Goal: Contribute content: Add original content to the website for others to see

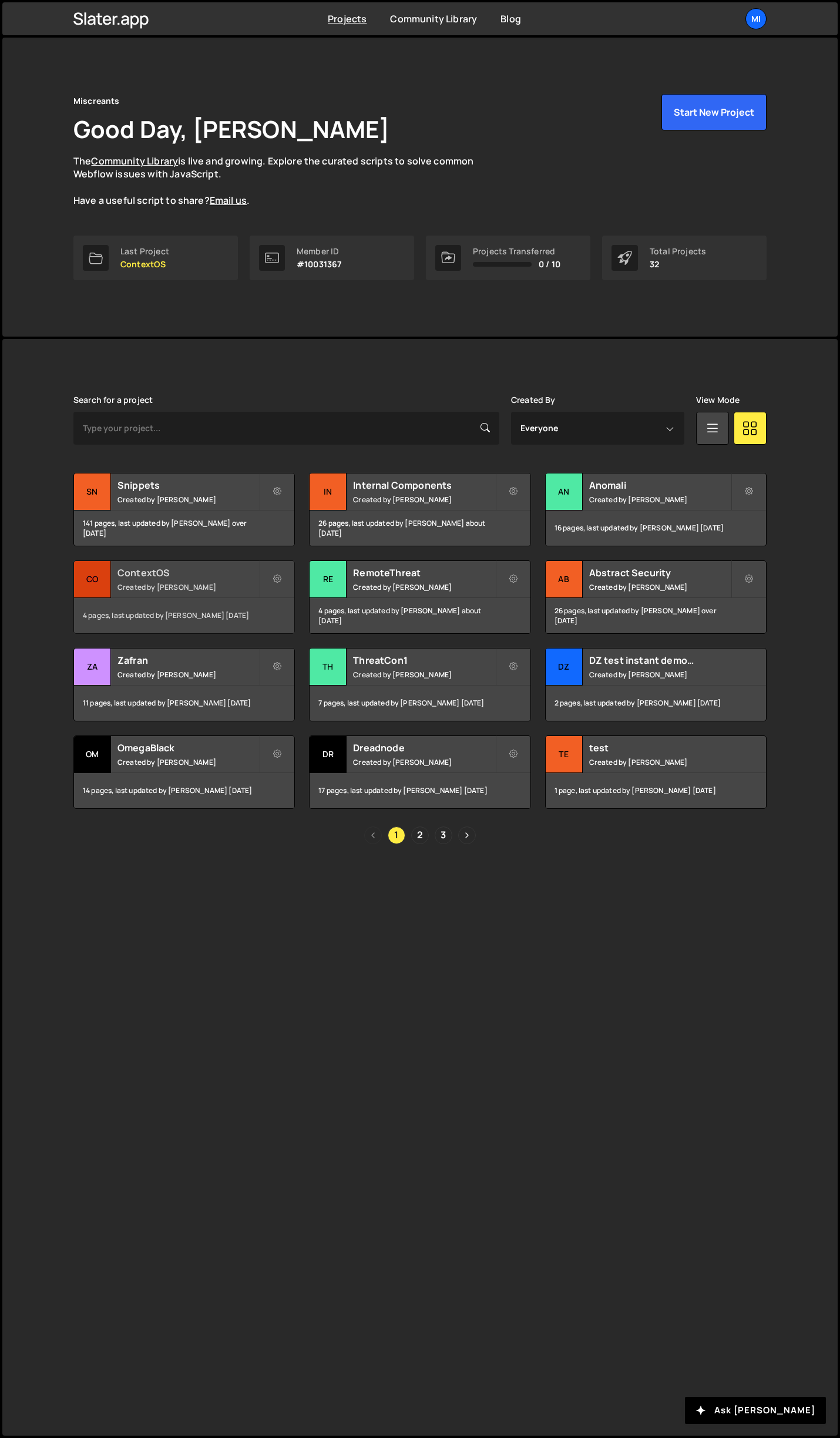
click at [221, 569] on h2 "ContextOS" at bounding box center [188, 572] width 142 height 13
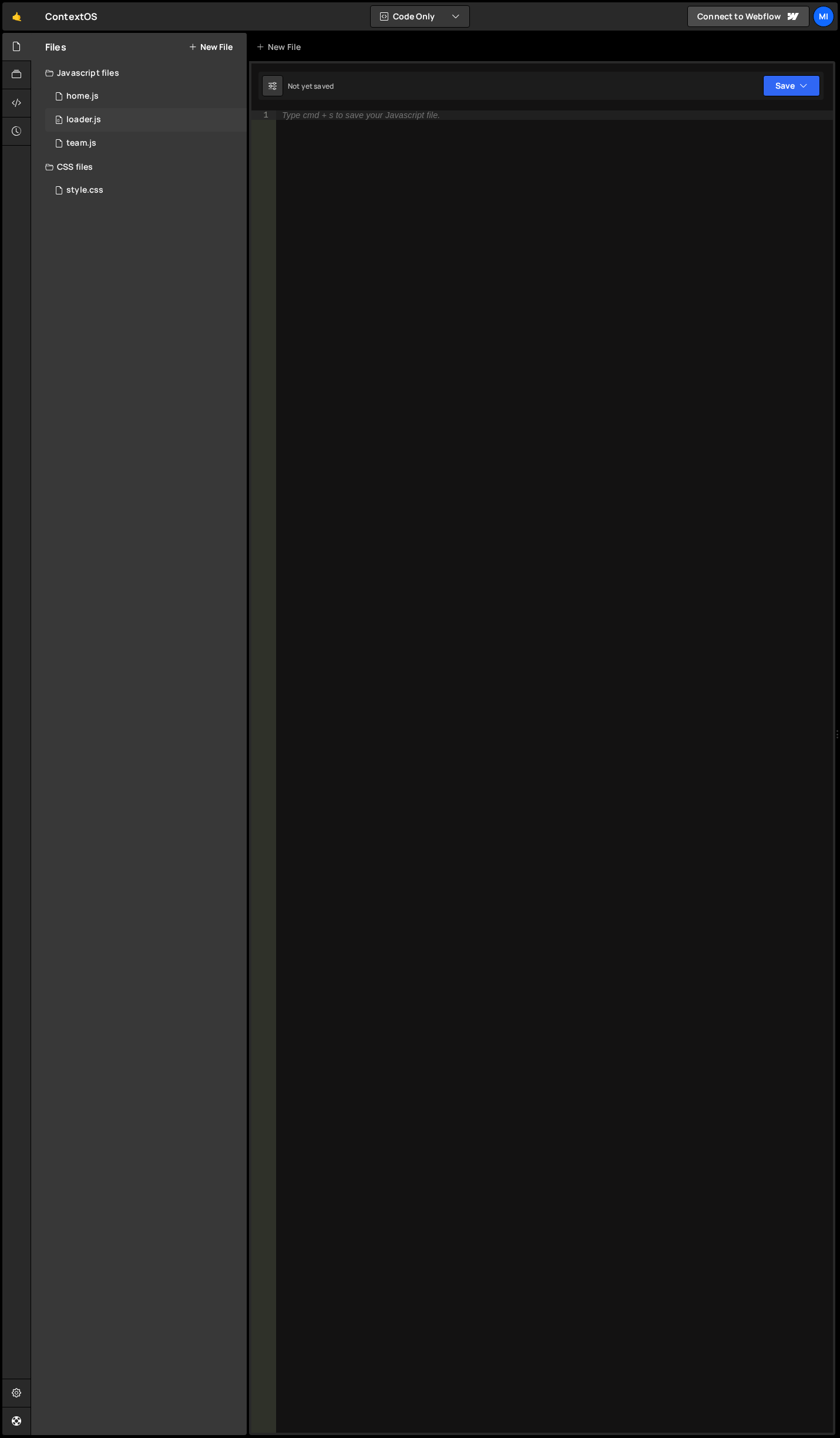
click at [92, 119] on div "loader.js" at bounding box center [84, 120] width 35 height 11
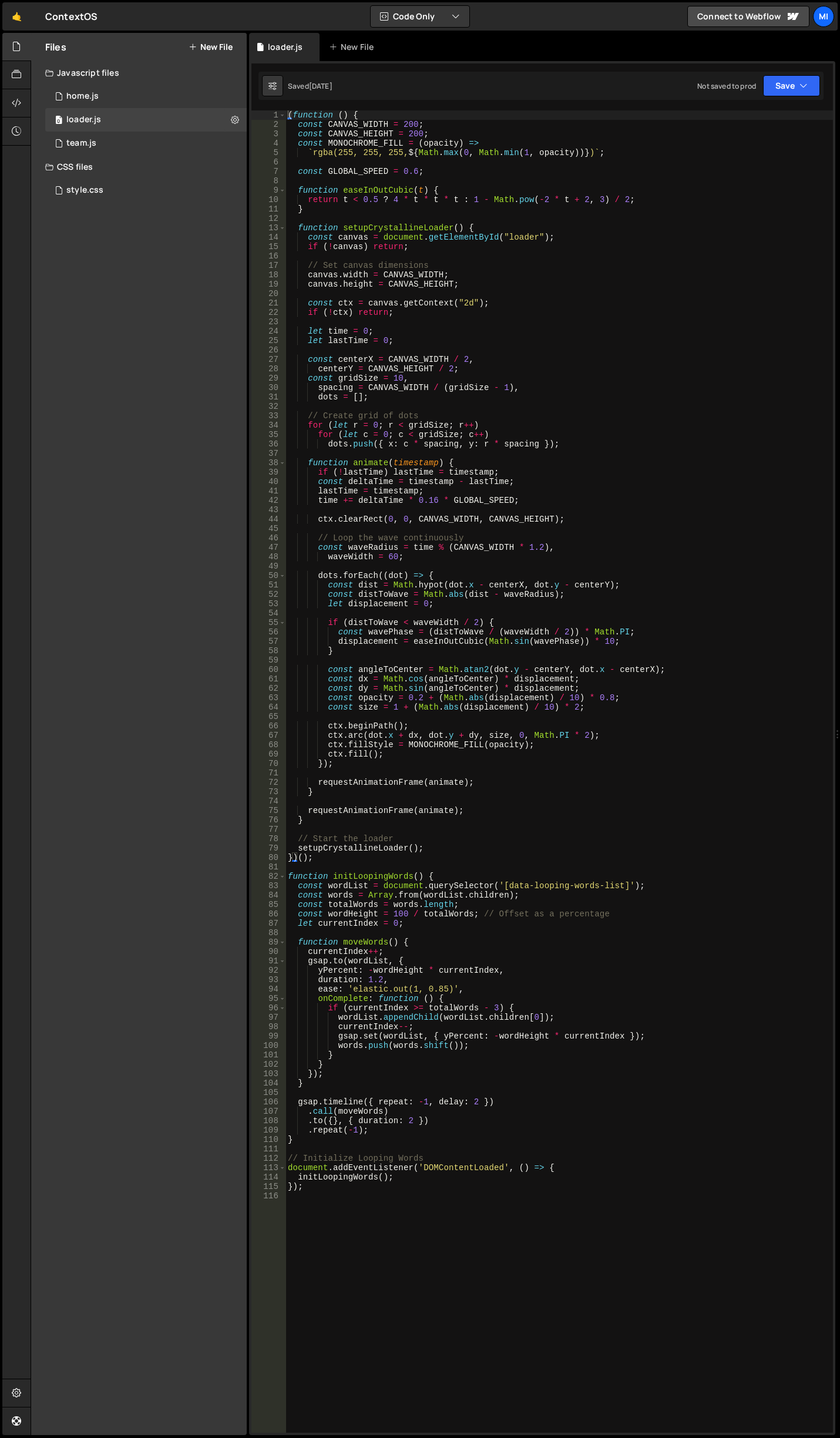
scroll to position [106, 0]
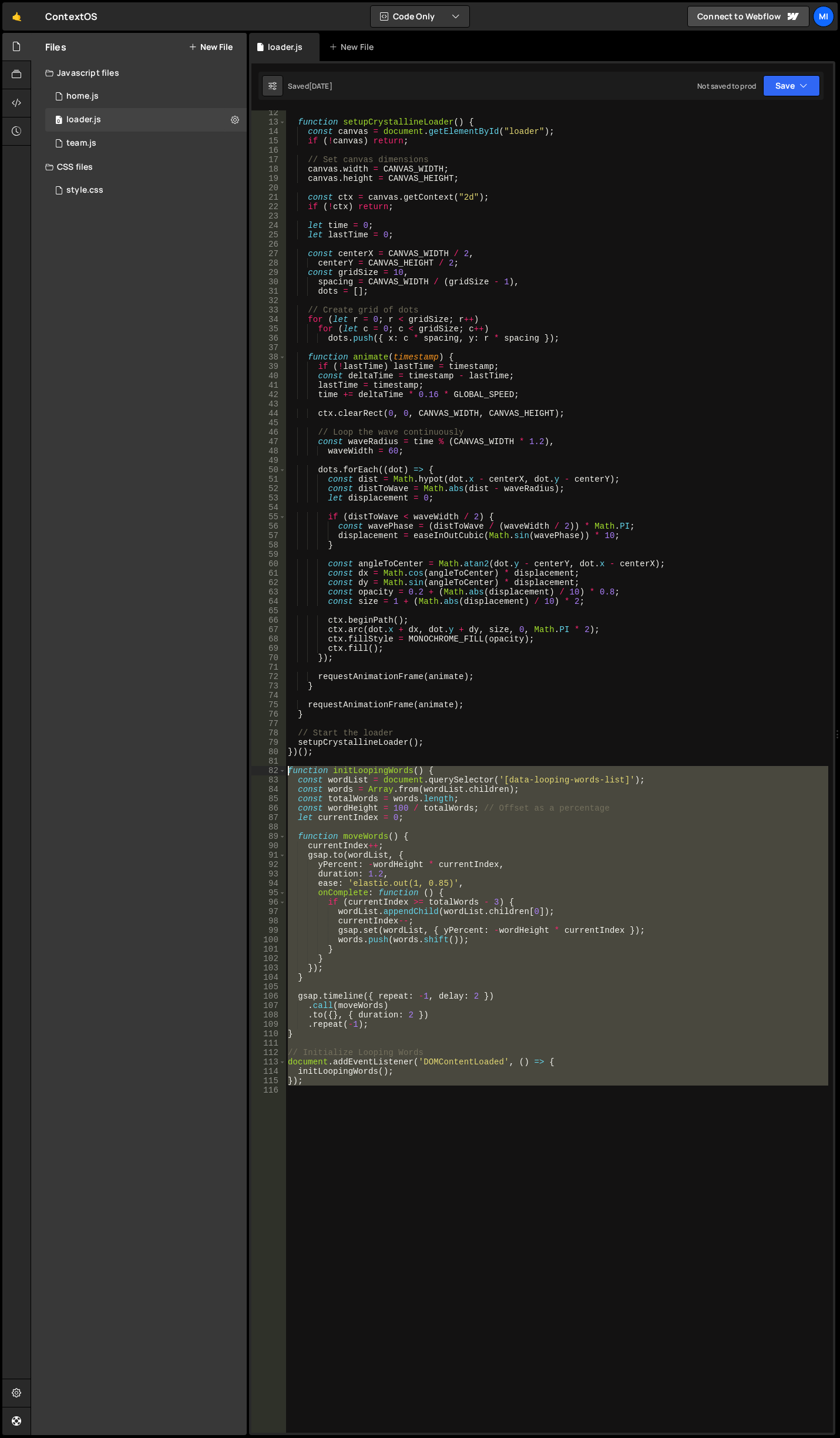
drag, startPoint x: 318, startPoint y: 1104, endPoint x: 239, endPoint y: 766, distance: 347.1
click at [239, 766] on div "Files New File Javascript files 0 home.js 0 0 loader.js 0 0 team.js 0" at bounding box center [435, 734] width 809 height 1403
type textarea "function initLoopingWords() {"
click at [239, 765] on div "Files New File Javascript files 0 home.js 0 0 loader.js 0 0 team.js 0 CSS files…" at bounding box center [139, 734] width 215 height 1402
click at [452, 989] on div "function setupCrystallineLoader ( ) { const canvas = document . getElementById …" at bounding box center [557, 771] width 543 height 1322
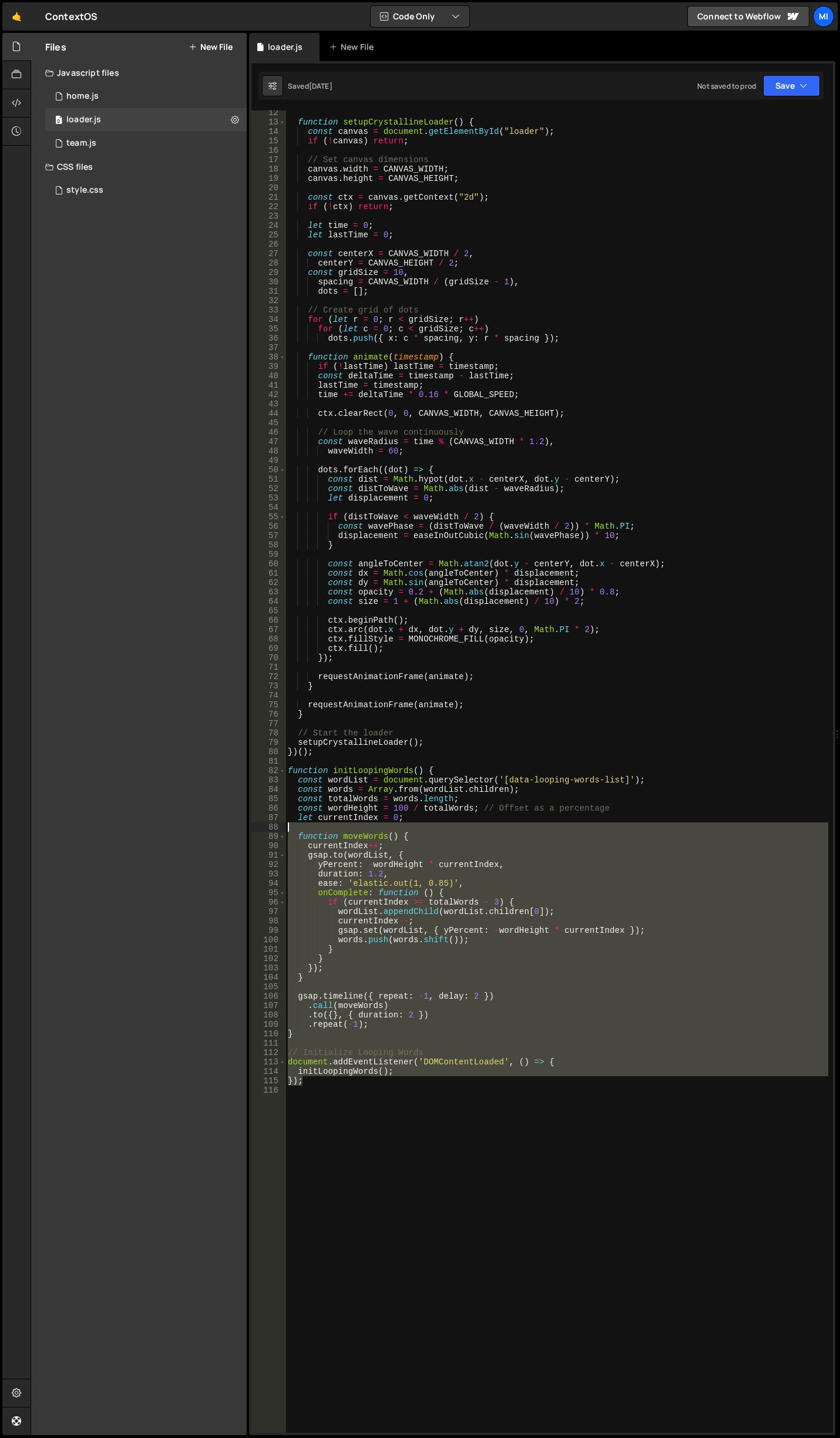
drag, startPoint x: 325, startPoint y: 1085, endPoint x: 266, endPoint y: 788, distance: 302.8
click at [269, 799] on div "12 13 14 15 16 17 18 19 20 21 22 23 24 25 26 27 28 29 30 31 32 33 34 35 36 37 3…" at bounding box center [542, 771] width 581 height 1322
type textarea "const totalWords = words.length; const wordHeight = 100 / totalWords; // Offset…"
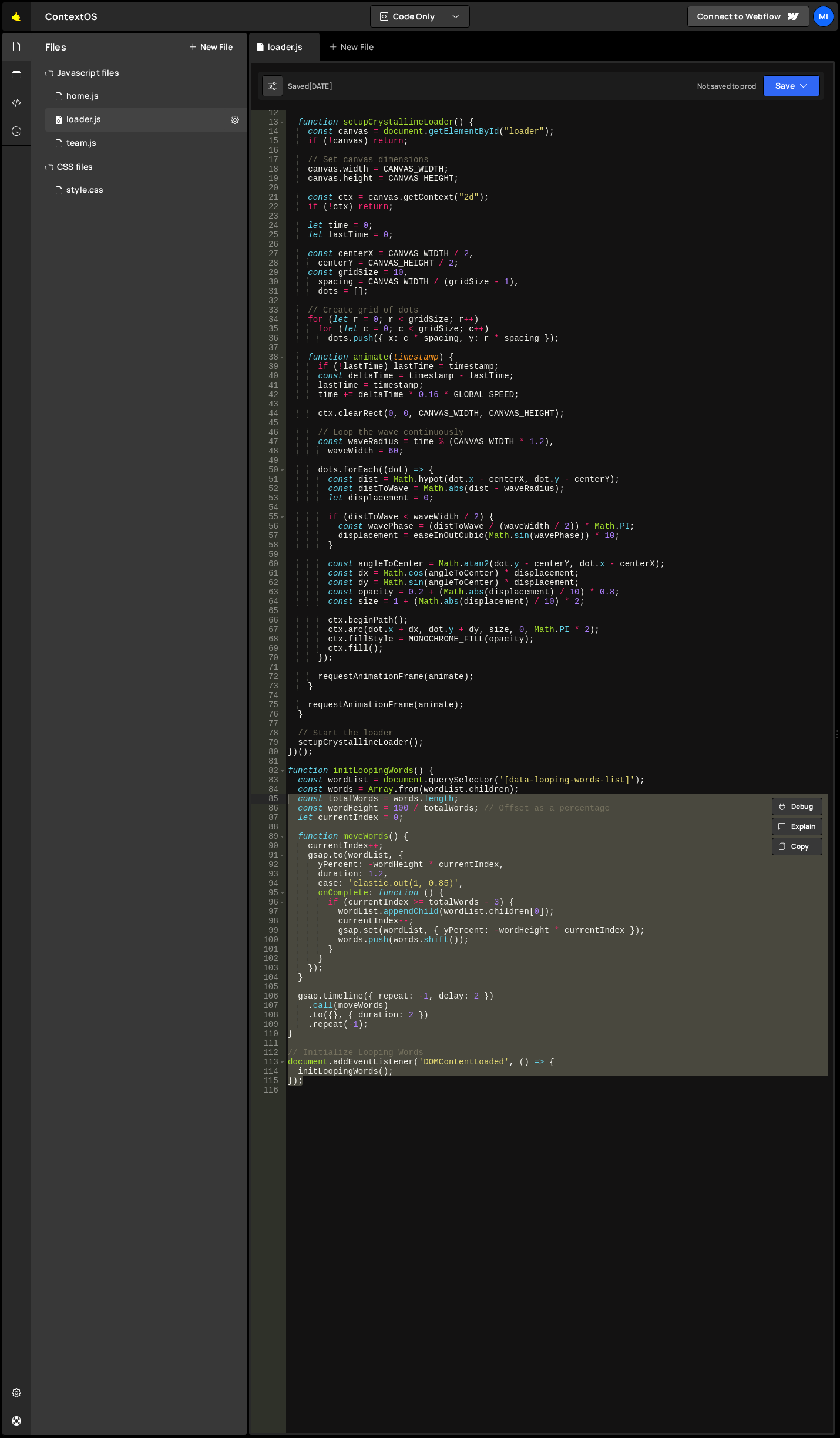
click at [11, 27] on link "🤙" at bounding box center [17, 17] width 29 height 28
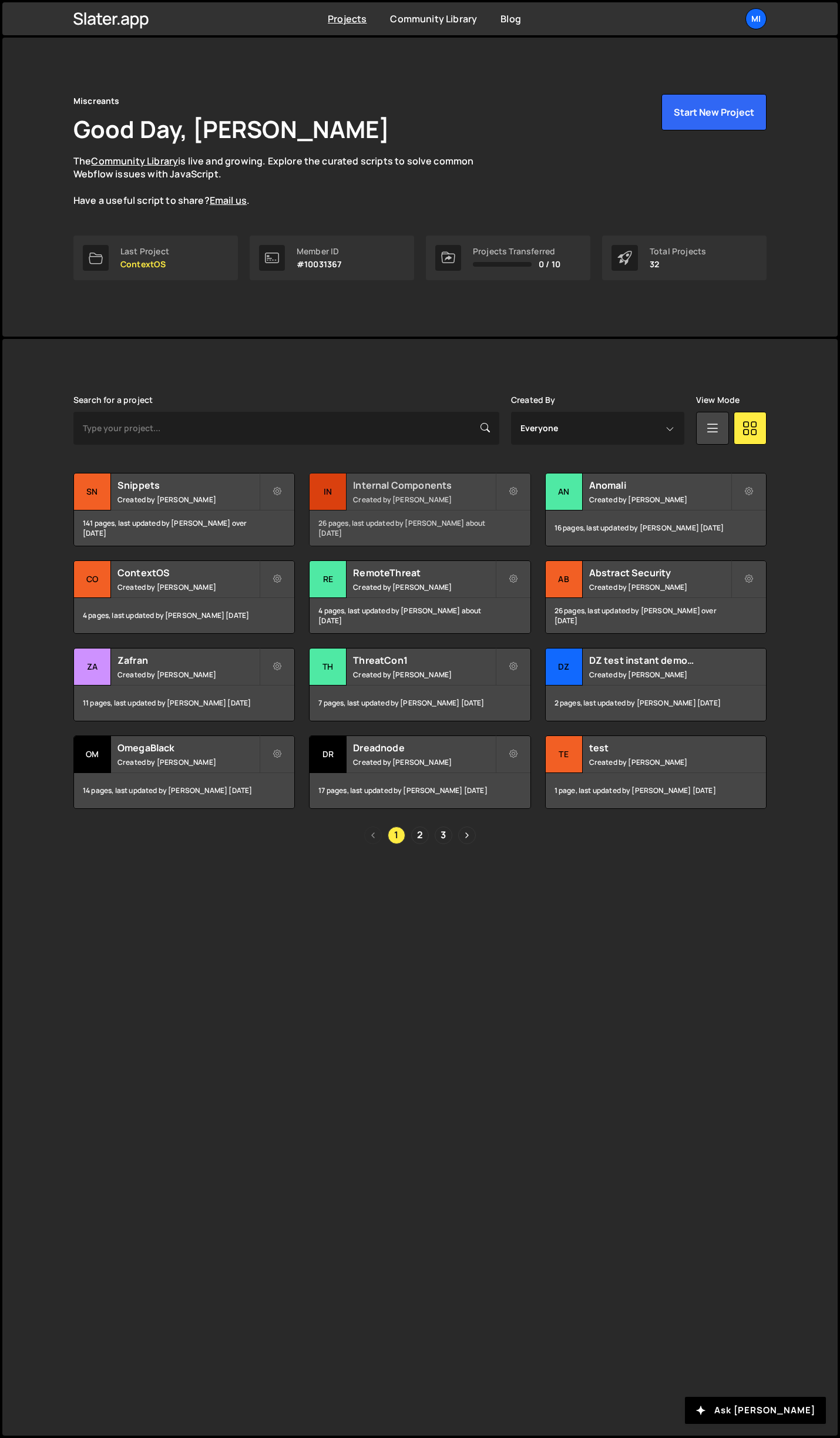
click at [478, 482] on h2 "Internal Components" at bounding box center [423, 484] width 142 height 13
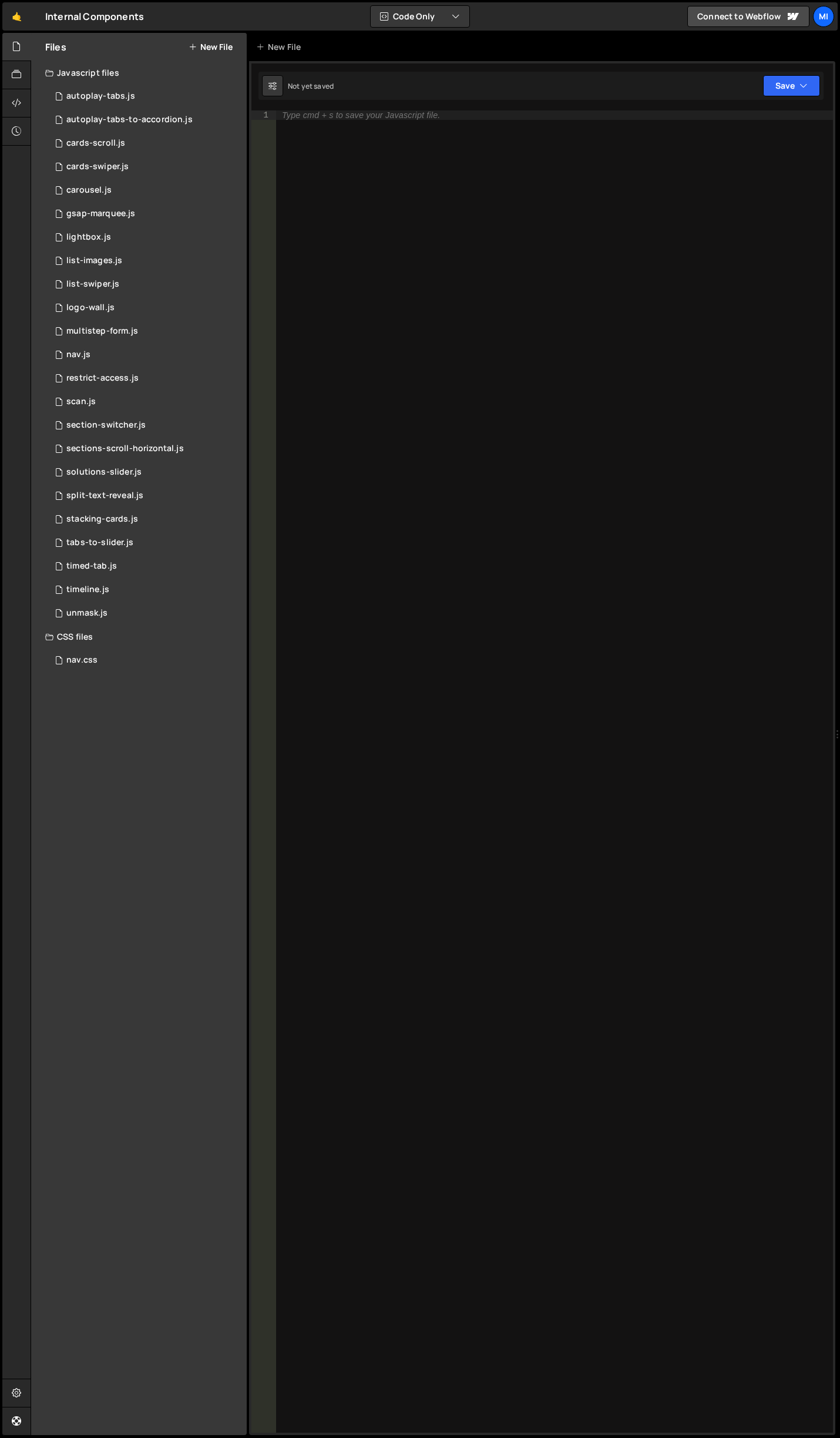
click at [209, 49] on button "New File" at bounding box center [211, 47] width 44 height 9
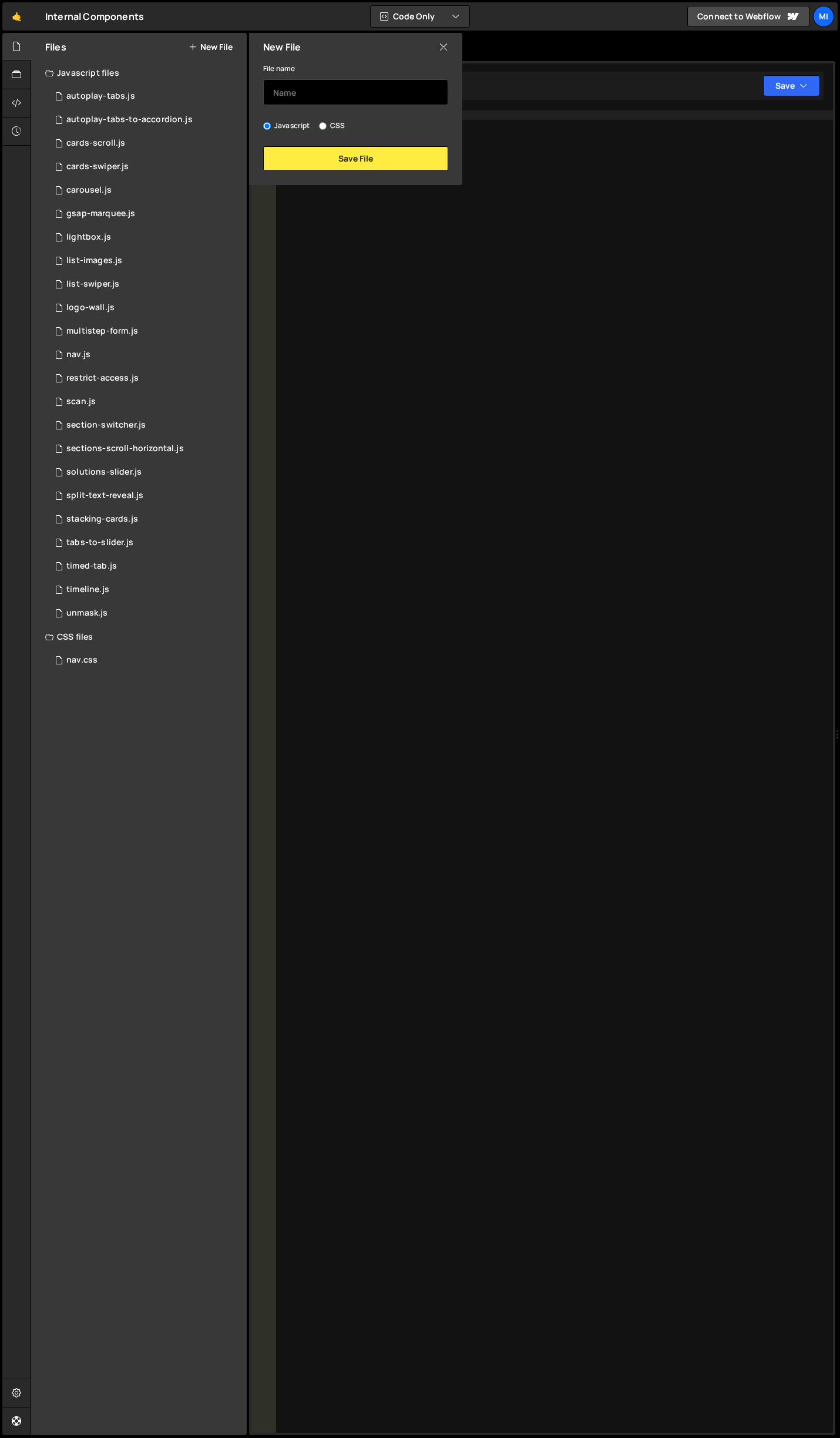
click at [313, 91] on input "text" at bounding box center [356, 92] width 185 height 26
type input "radial-preloader"
click at [350, 150] on button "Save File" at bounding box center [356, 158] width 185 height 25
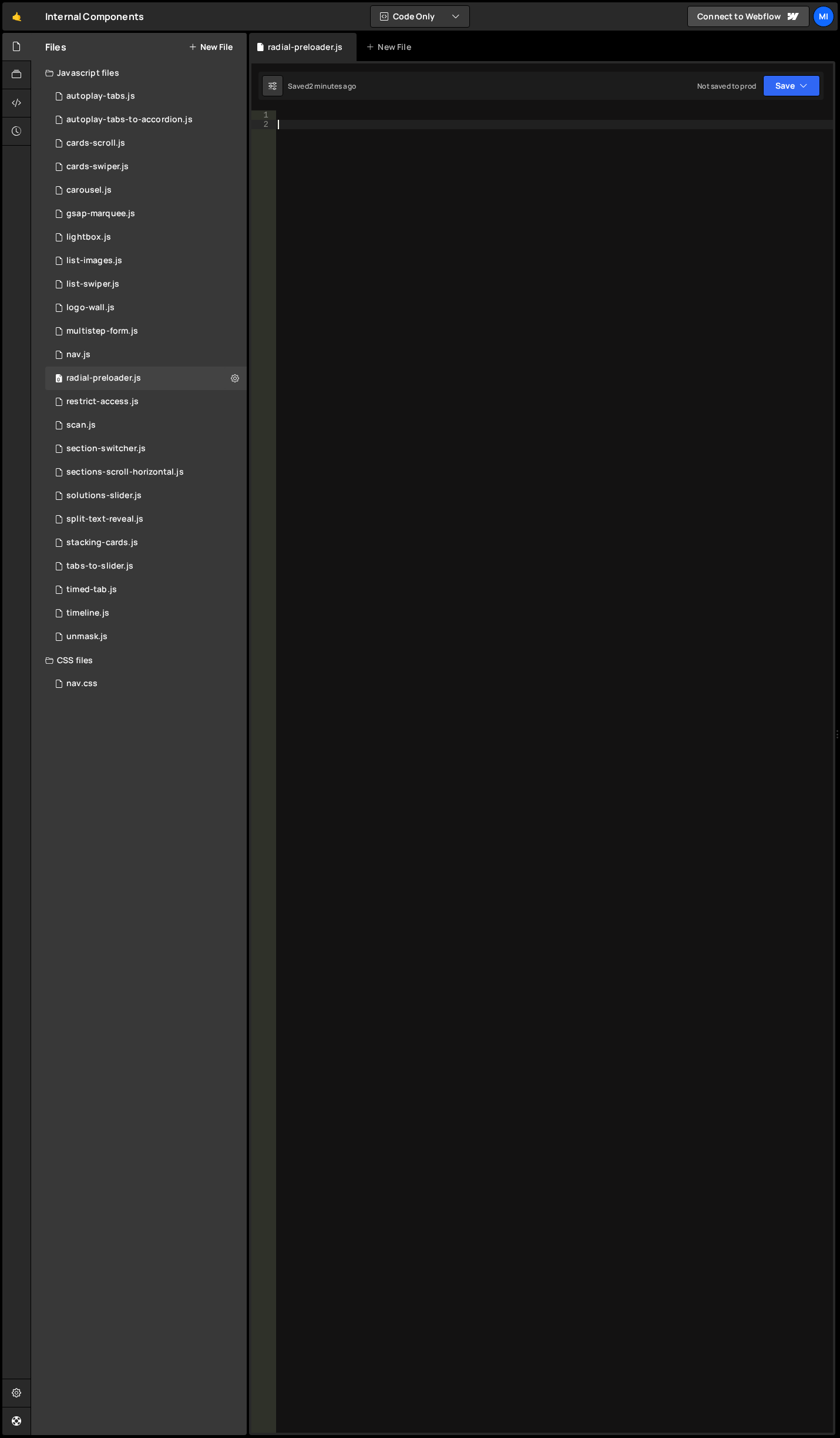
click at [416, 334] on div at bounding box center [554, 781] width 558 height 1341
paste textarea "animation.startAnimation();"
type textarea "animation.startAnimation();"
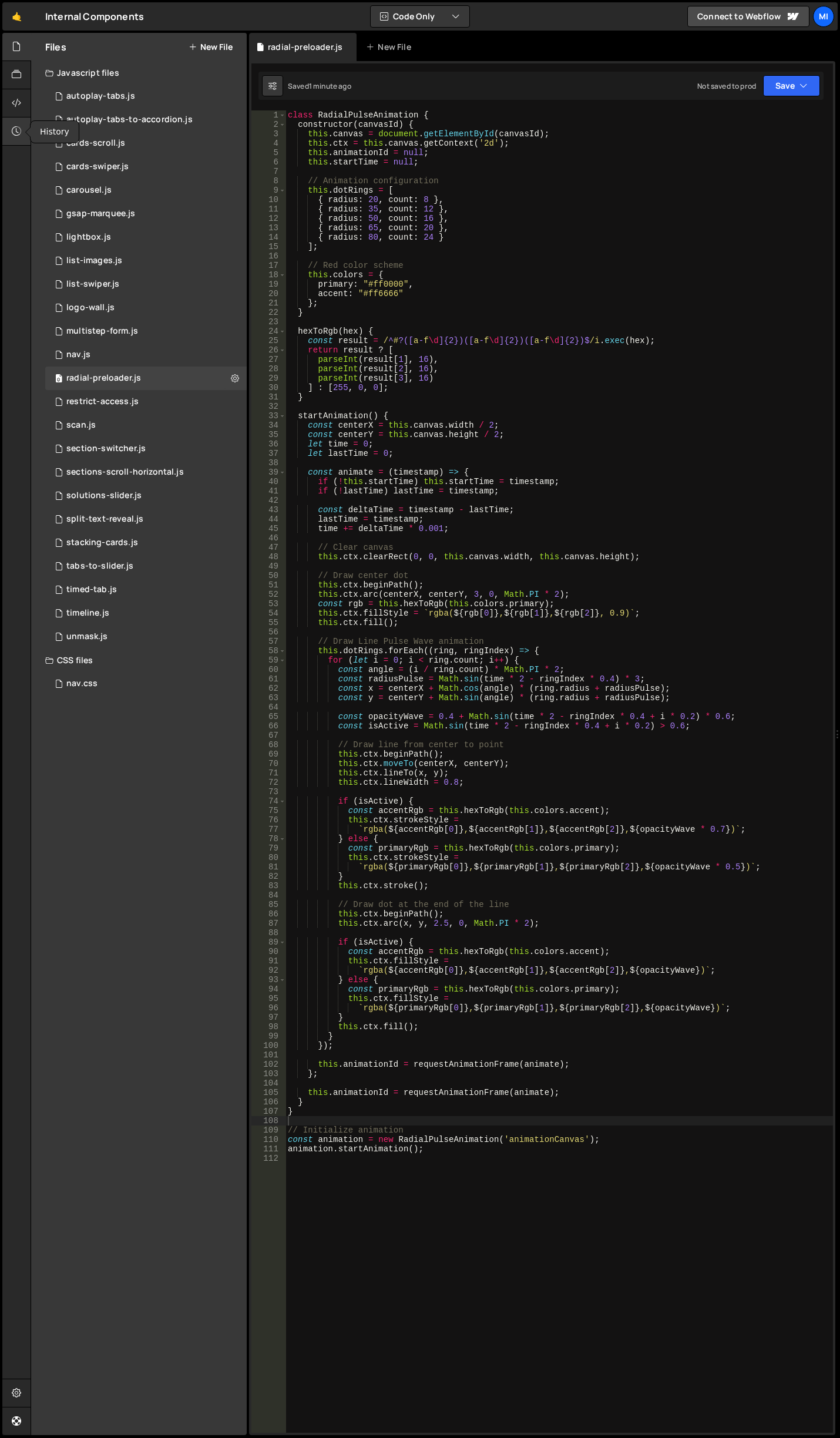
click at [22, 136] on div at bounding box center [17, 132] width 29 height 28
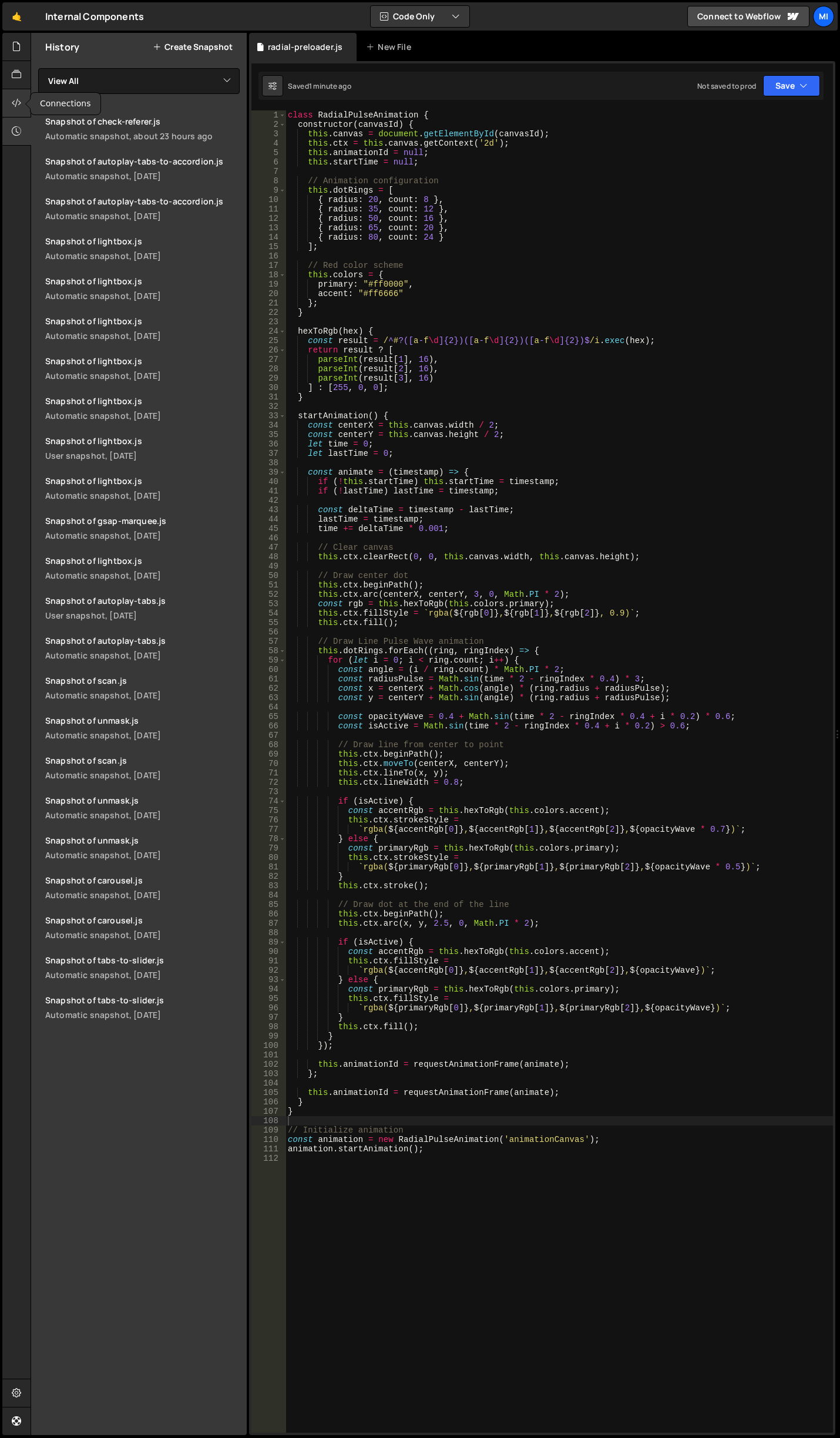
click at [3, 100] on div at bounding box center [17, 103] width 29 height 28
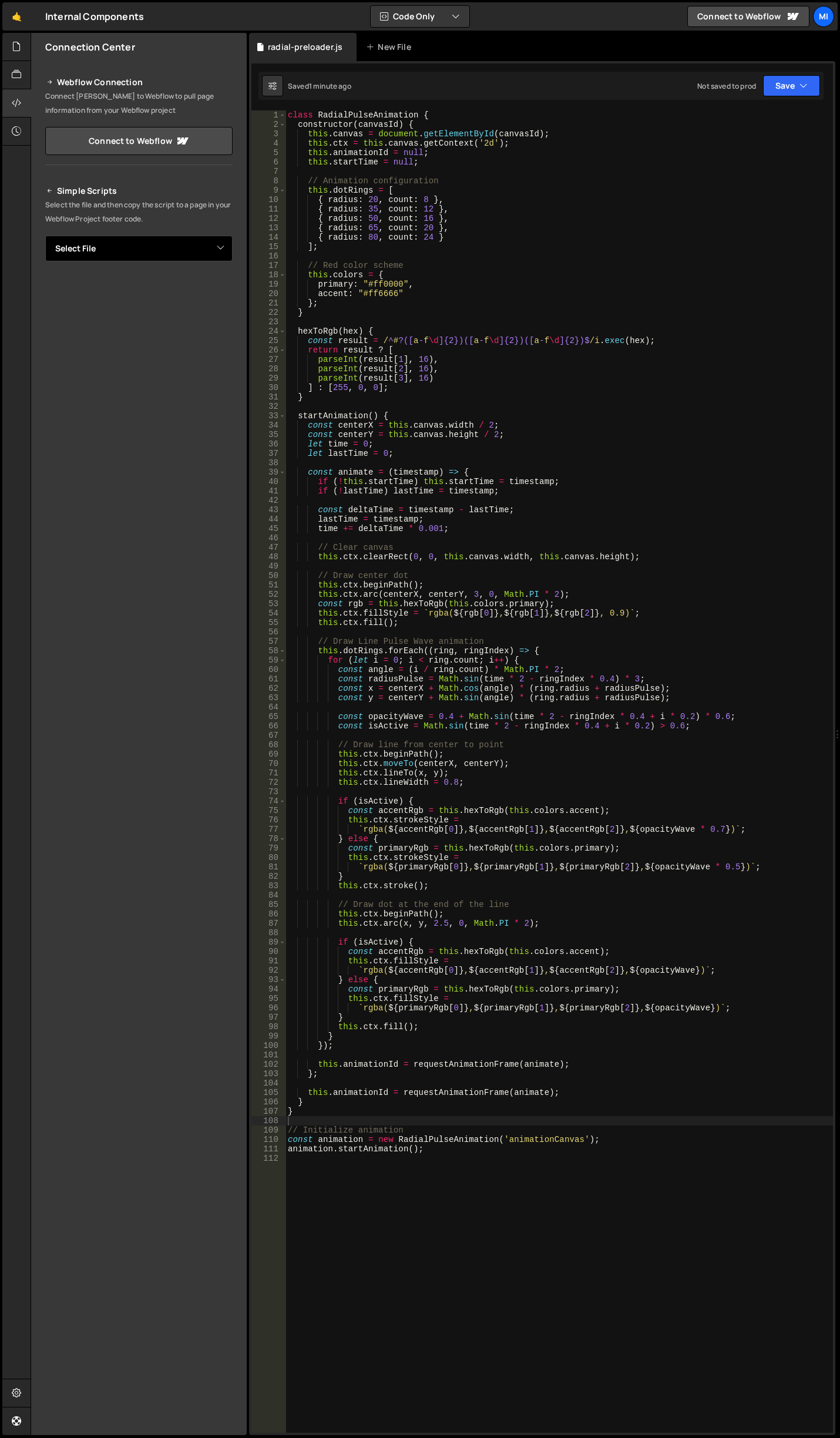
click at [177, 245] on select "Select File autoplay-tabs.js autoplay-tabs-to-accordion.js cards-scroll.js card…" at bounding box center [139, 248] width 187 height 26
select select "45355"
click at [45, 235] on select "Select File autoplay-tabs.js autoplay-tabs-to-accordion.js cards-scroll.js card…" at bounding box center [139, 248] width 187 height 26
click at [225, 284] on button "Button group with nested dropdown" at bounding box center [224, 288] width 17 height 25
click at [207, 306] on link "Copy Staging js" at bounding box center [183, 310] width 98 height 17
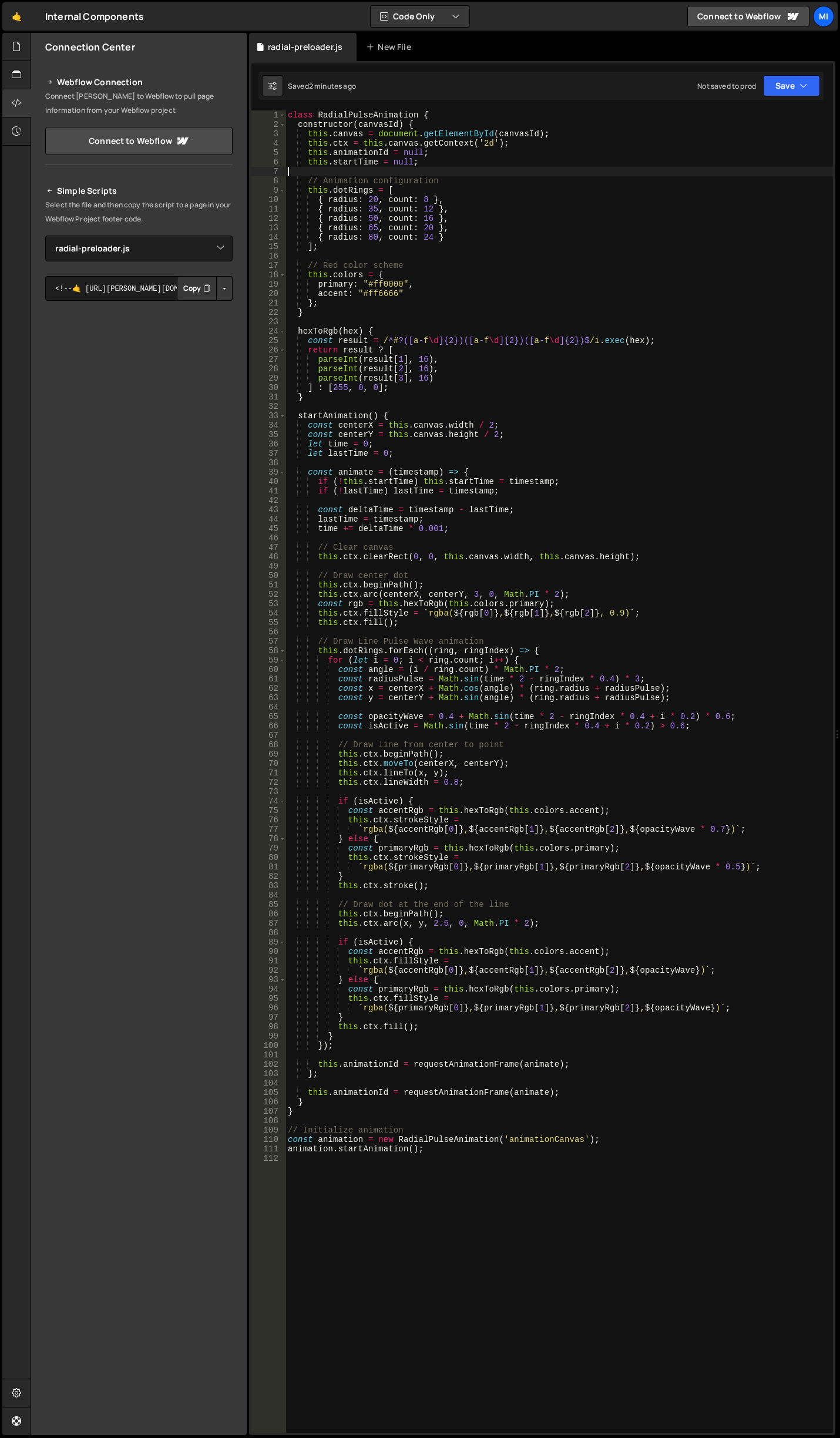
click at [530, 173] on div "class RadialPulseAnimation { constructor ( canvasId ) { this . canvas = documen…" at bounding box center [560, 781] width 548 height 1341
click at [463, 532] on div "class RadialPulseAnimation { constructor ( canvasId ) { this . canvas = documen…" at bounding box center [560, 781] width 548 height 1341
click at [451, 286] on div "class RadialPulseAnimation { constructor ( canvasId ) { this . canvas = documen…" at bounding box center [560, 781] width 548 height 1341
click at [391, 385] on div "class RadialPulseAnimation { constructor ( canvasId ) { this . canvas = documen…" at bounding box center [560, 781] width 548 height 1341
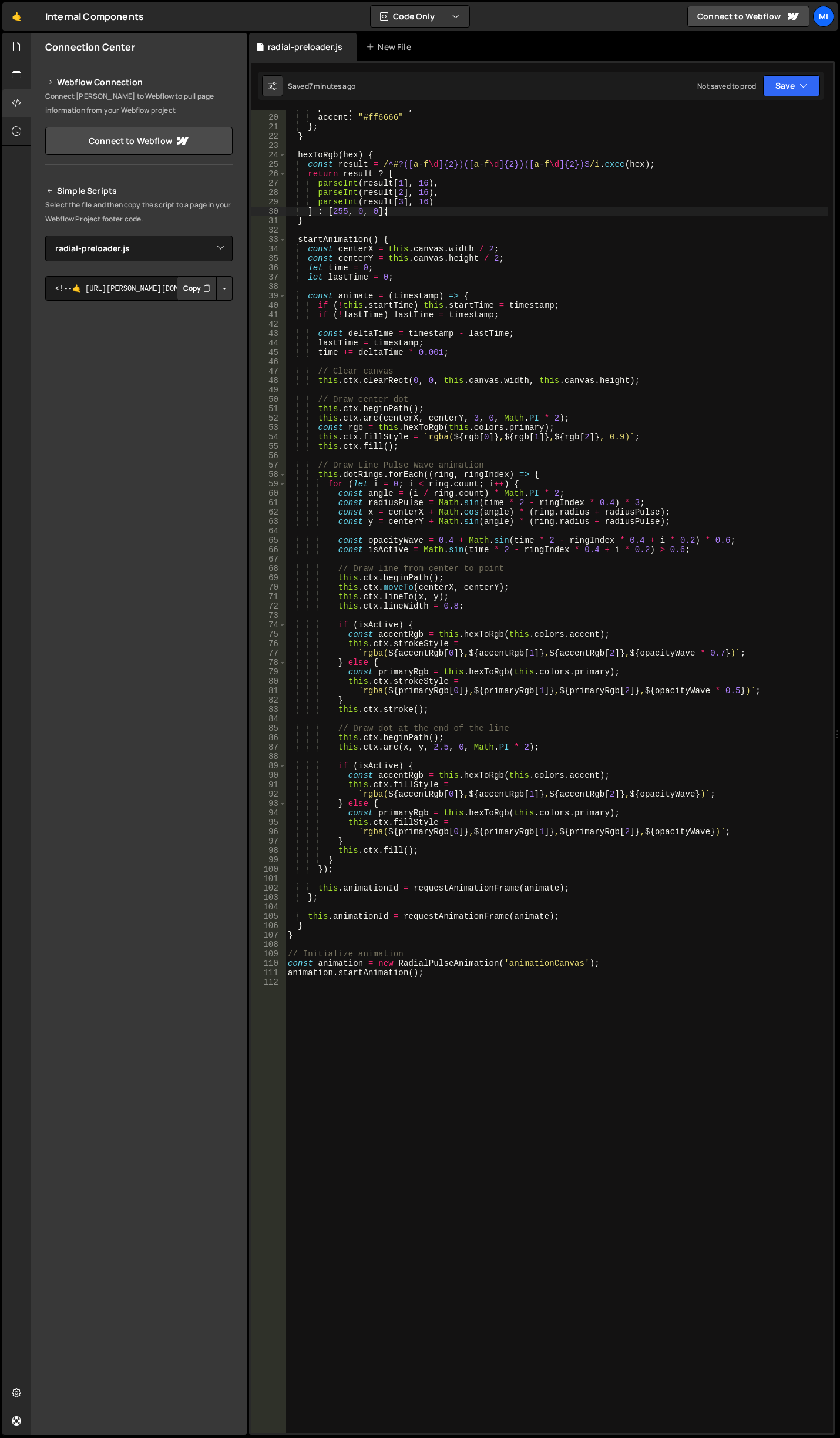
scroll to position [176, 0]
click at [581, 510] on div "primary : "#ff0000" , accent : "#ff6666" } ; } hexToRgb ( hex ) { const result …" at bounding box center [557, 774] width 543 height 1341
click at [610, 548] on div "primary : "#ff0000" , accent : "#ff6666" } ; } hexToRgb ( hex ) { const result …" at bounding box center [557, 774] width 543 height 1341
type textarea "const isActive = Math.sin(time * 2 - ringIndex * 0.4 + i * 0.2) > 0.6;"
click at [7, 38] on div at bounding box center [17, 47] width 29 height 28
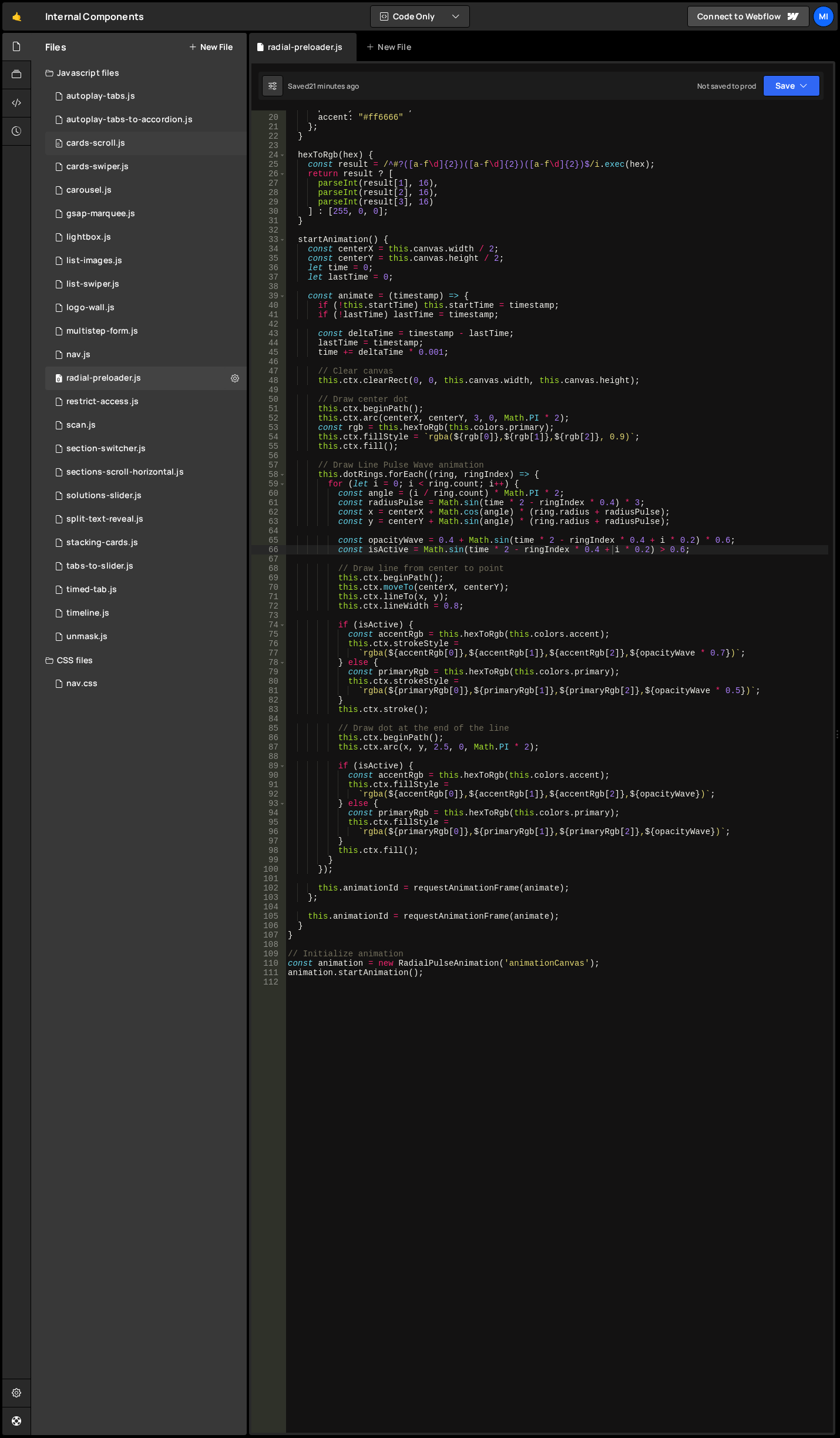
click at [142, 150] on div "0 cards-scroll.js 0" at bounding box center [146, 143] width 201 height 23
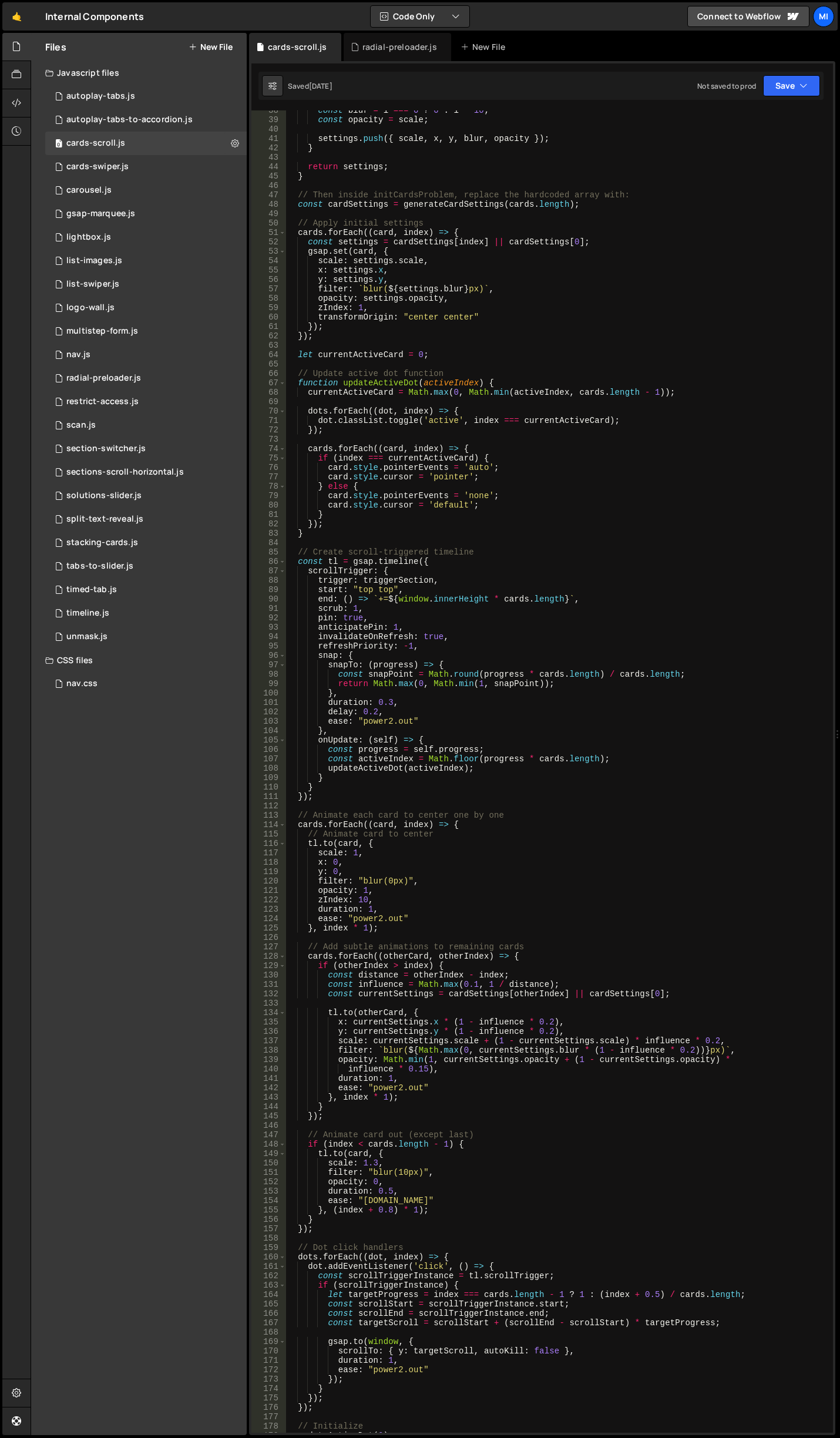
scroll to position [352, 0]
drag, startPoint x: 342, startPoint y: 616, endPoint x: 360, endPoint y: 616, distance: 18.0
click at [360, 616] on div "const blur = i === 0 ? 0 : i * 10 ; const opacity = scale ; settings . push ({ …" at bounding box center [557, 776] width 543 height 1341
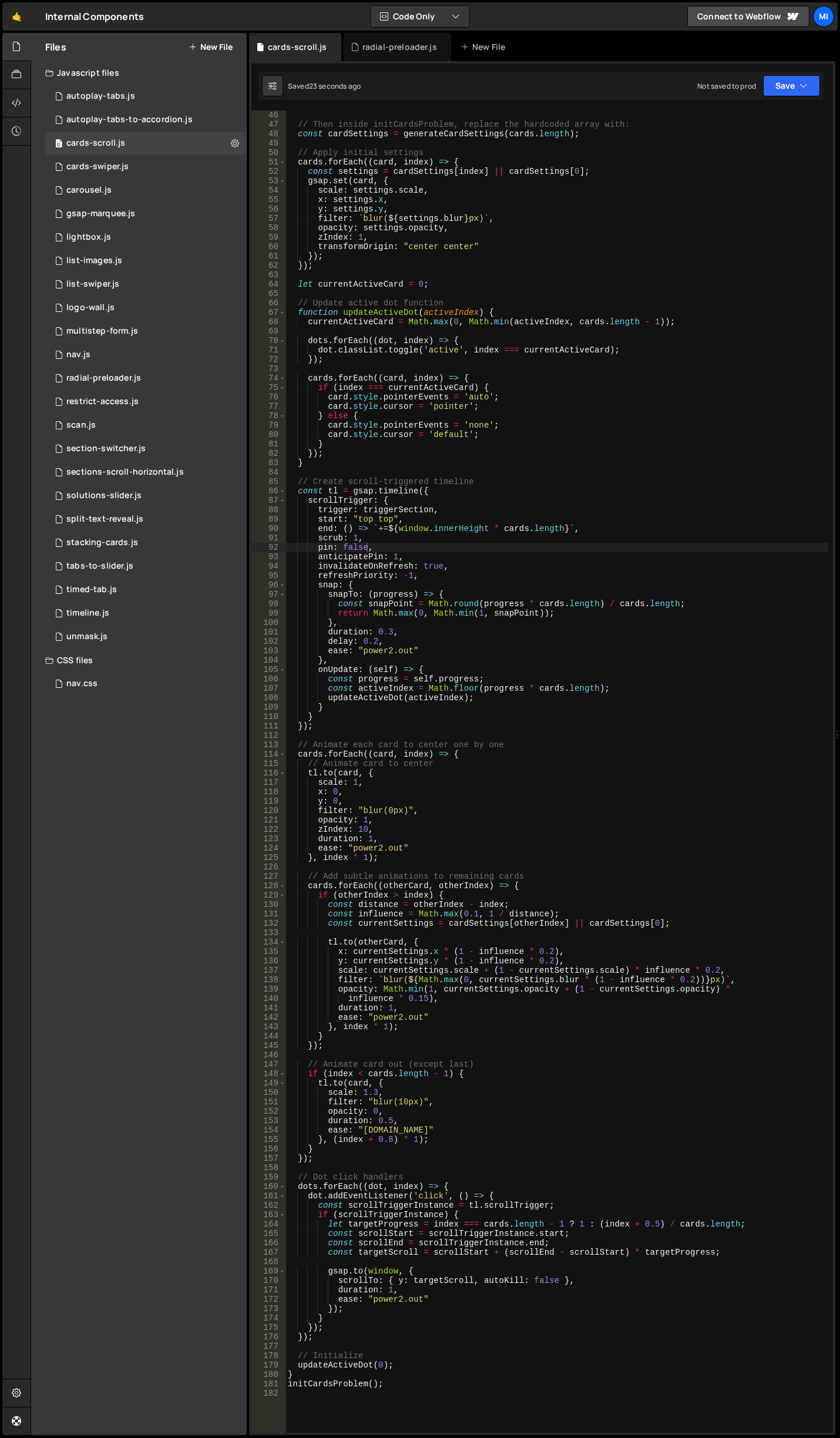
scroll to position [458, 0]
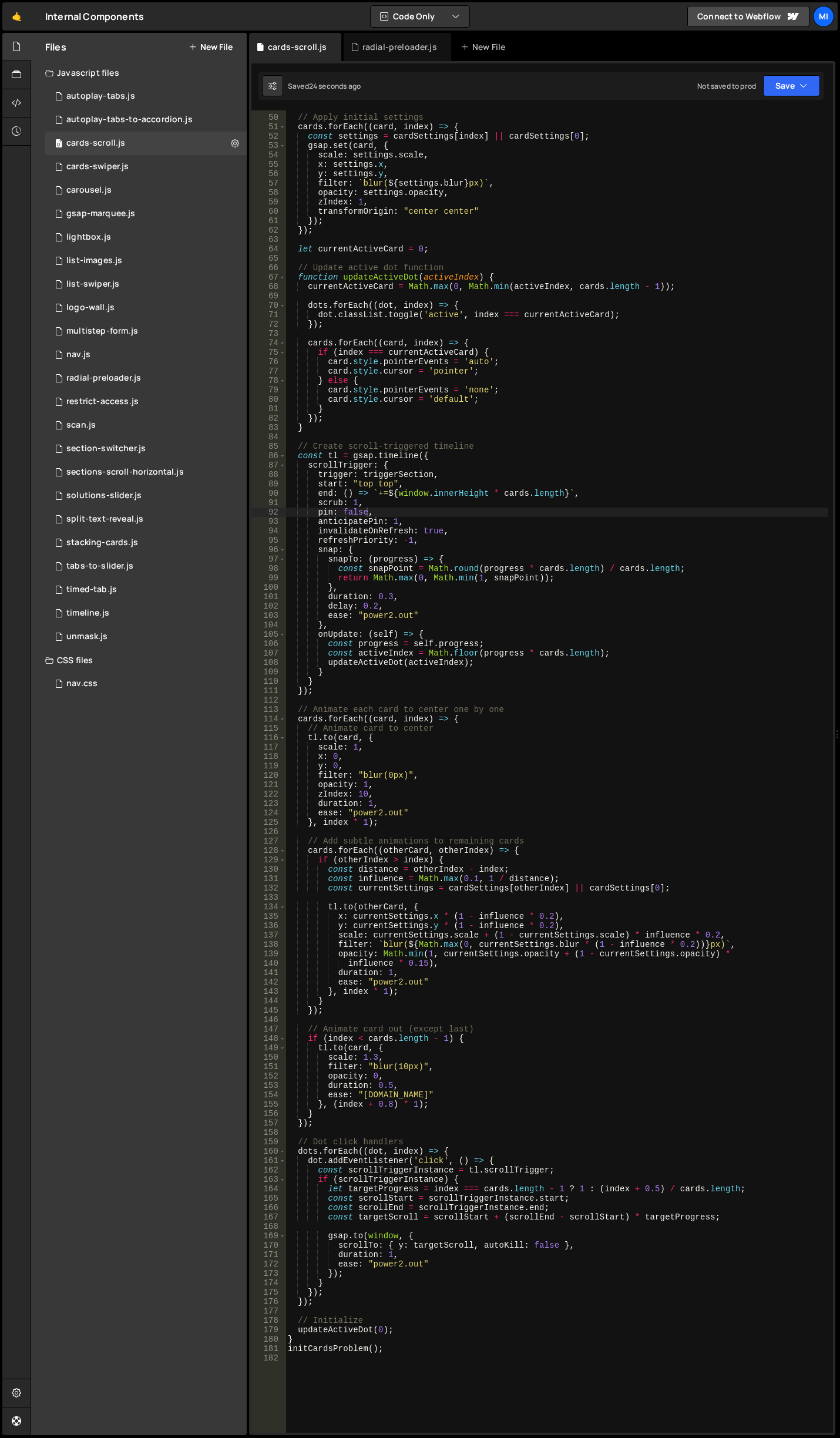
click at [500, 470] on div "// Apply initial settings cards . forEach (( card , index ) => { const settings…" at bounding box center [557, 774] width 543 height 1341
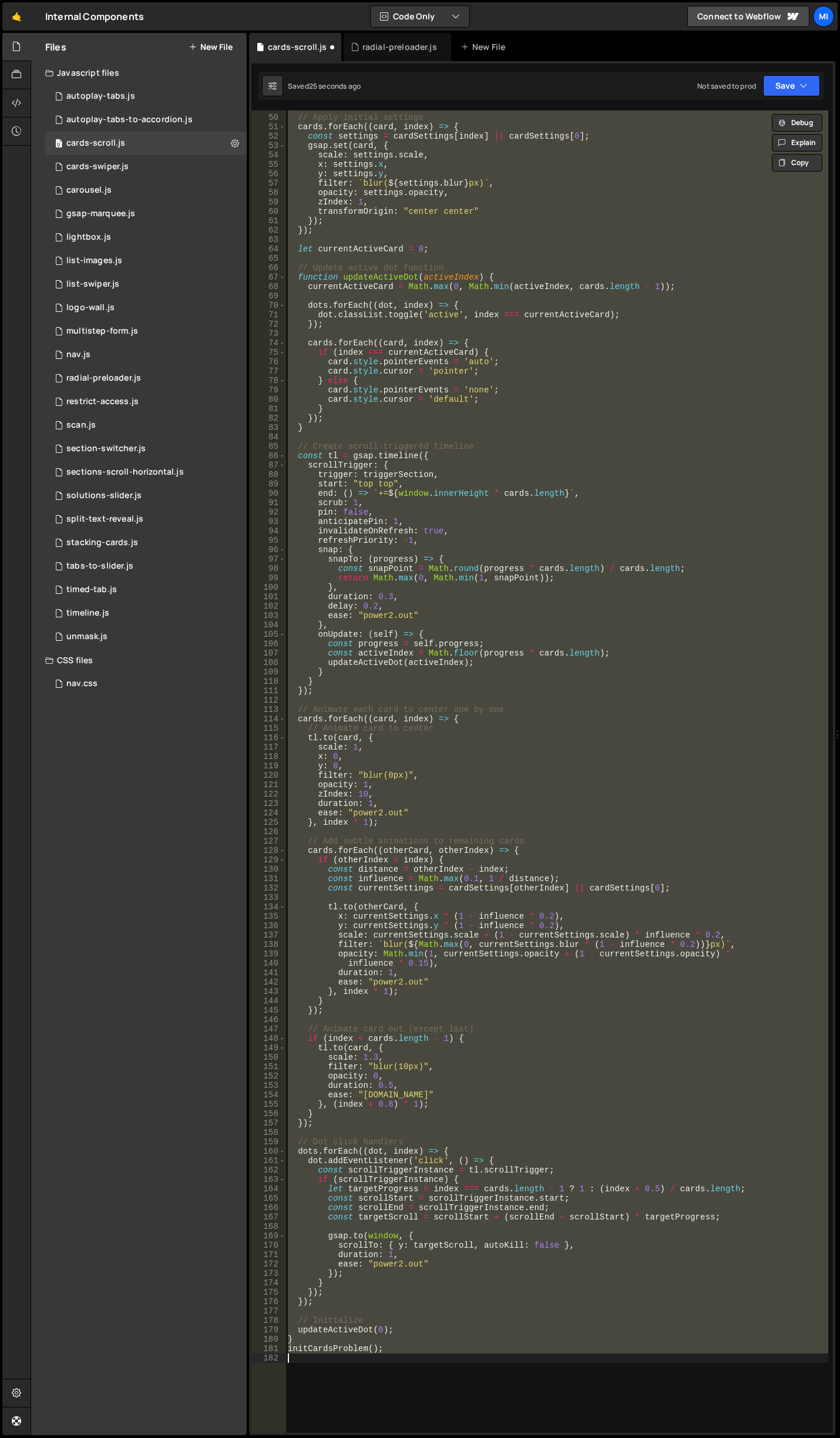
type textarea "pin: true,"
